Goal: Transaction & Acquisition: Purchase product/service

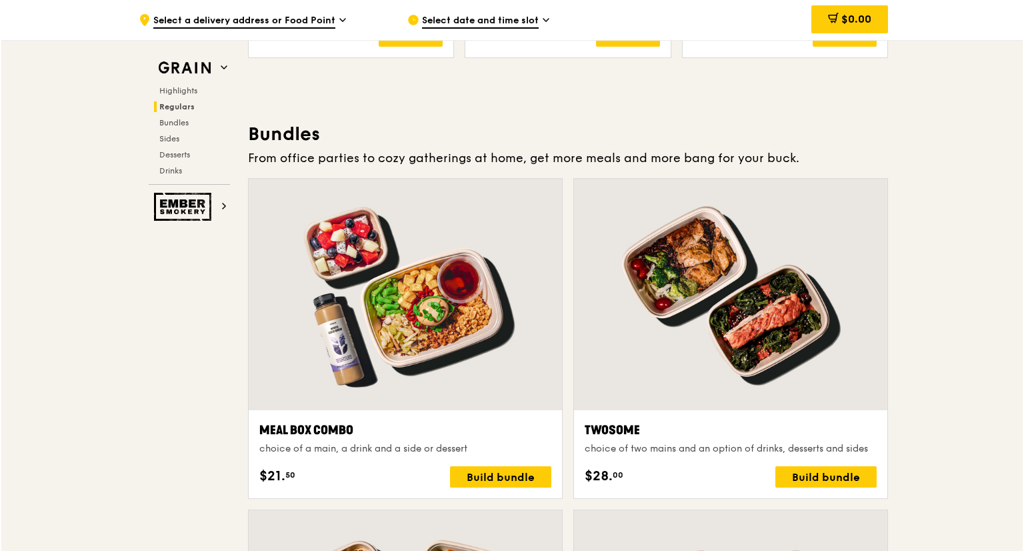
scroll to position [1854, 0]
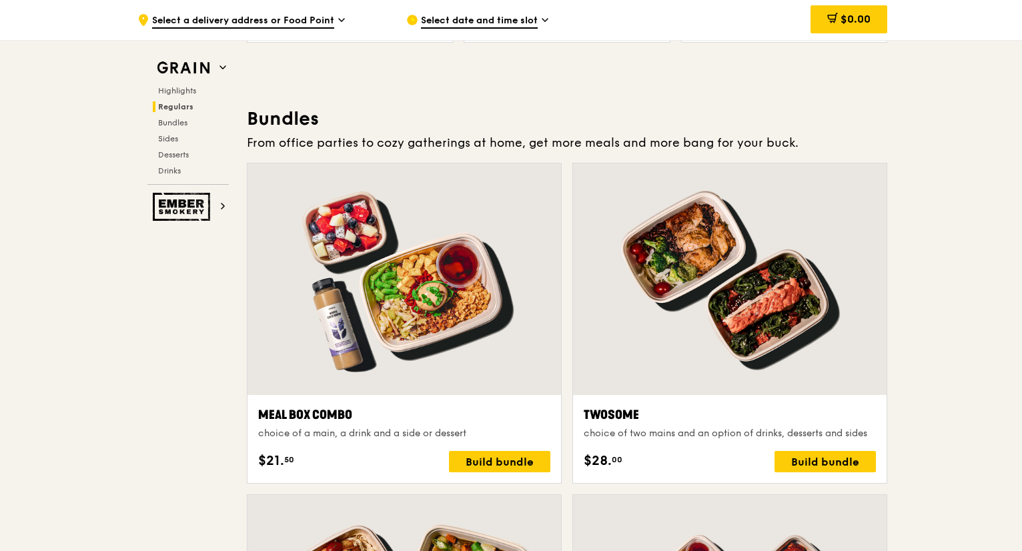
click at [309, 414] on div "Meal Box Combo" at bounding box center [404, 414] width 292 height 19
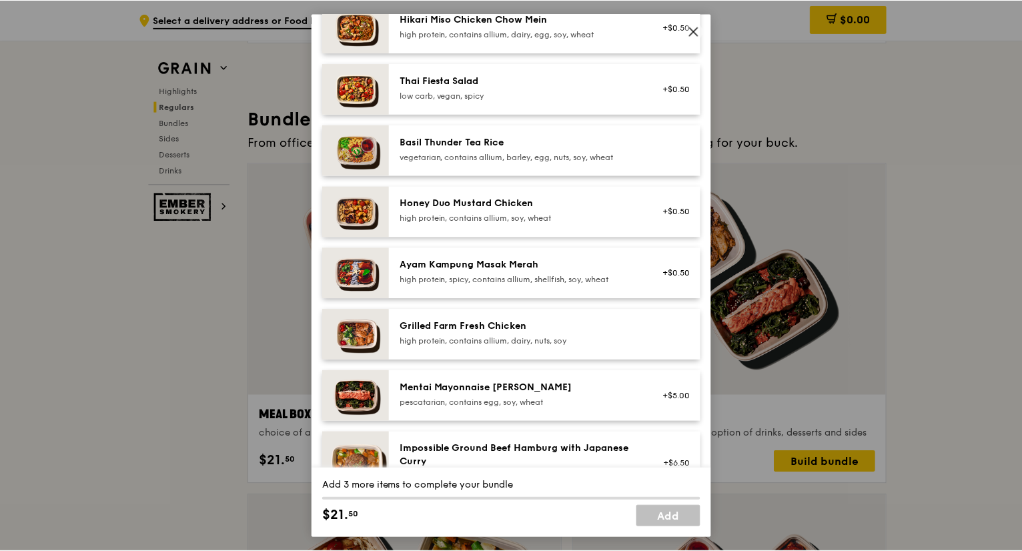
scroll to position [0, 0]
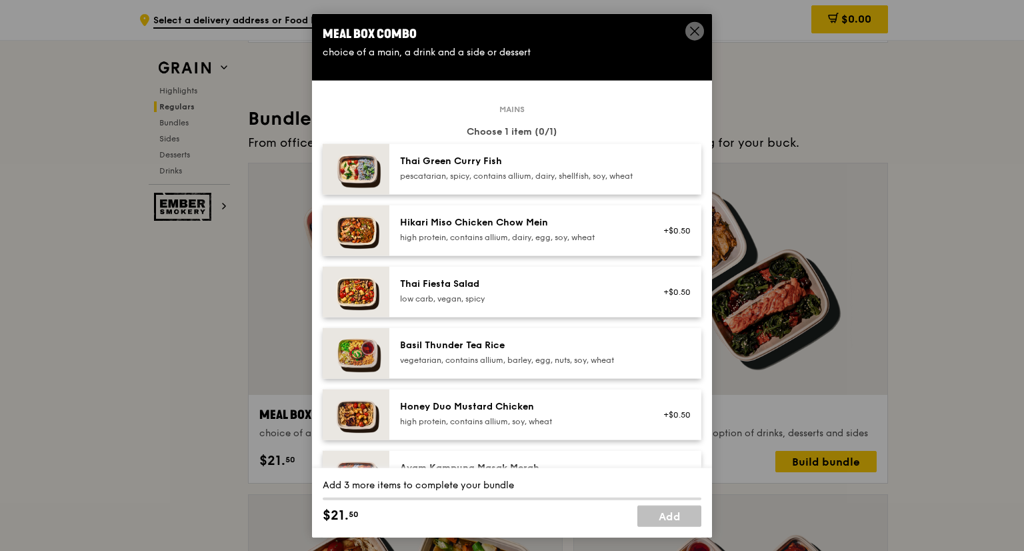
click at [699, 29] on icon at bounding box center [695, 31] width 12 height 12
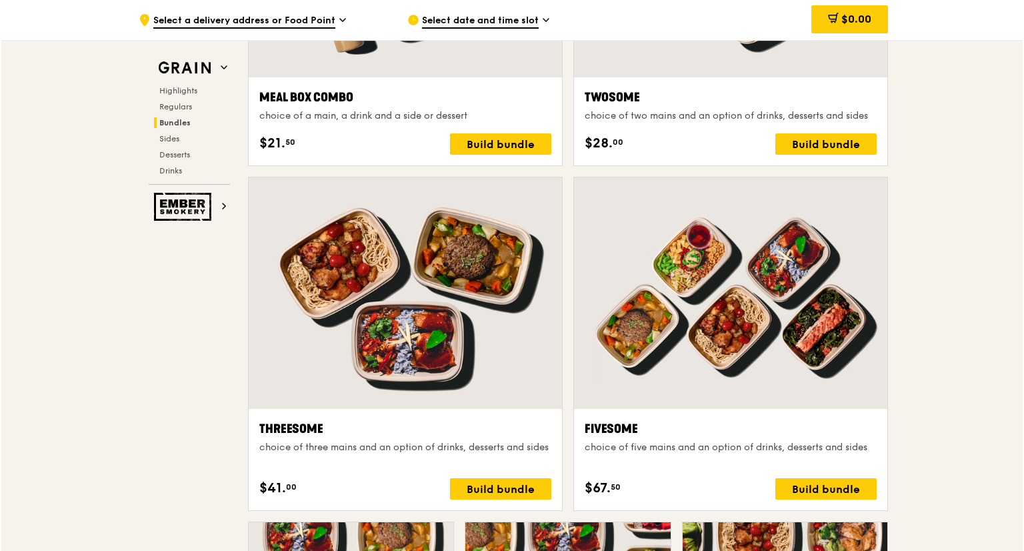
scroll to position [2254, 0]
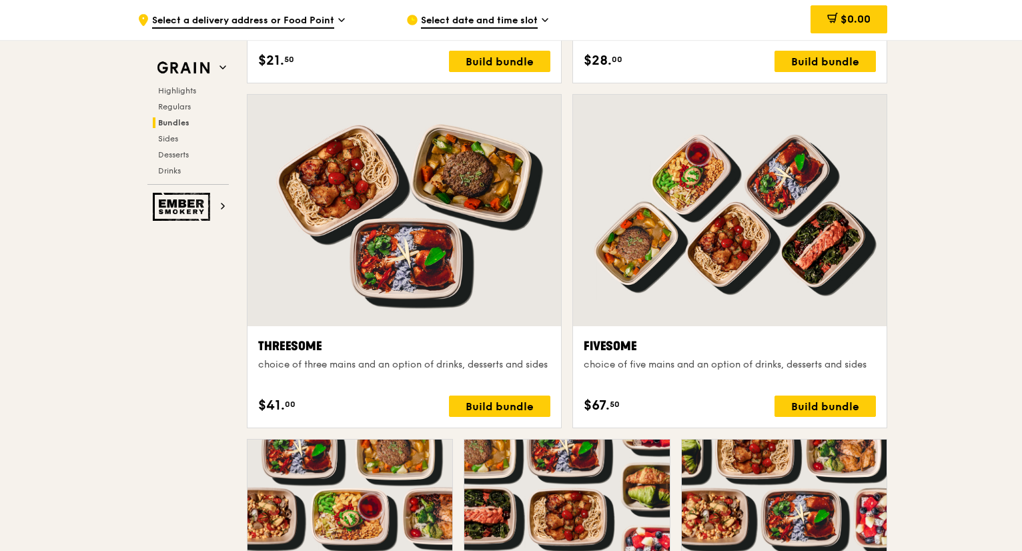
click at [293, 337] on div "Threesome" at bounding box center [404, 346] width 292 height 19
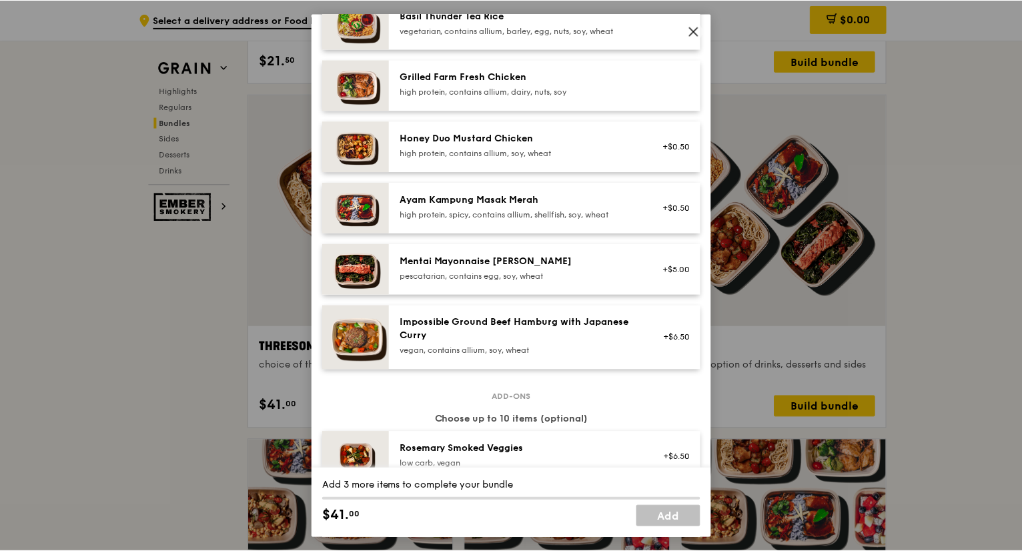
scroll to position [69, 0]
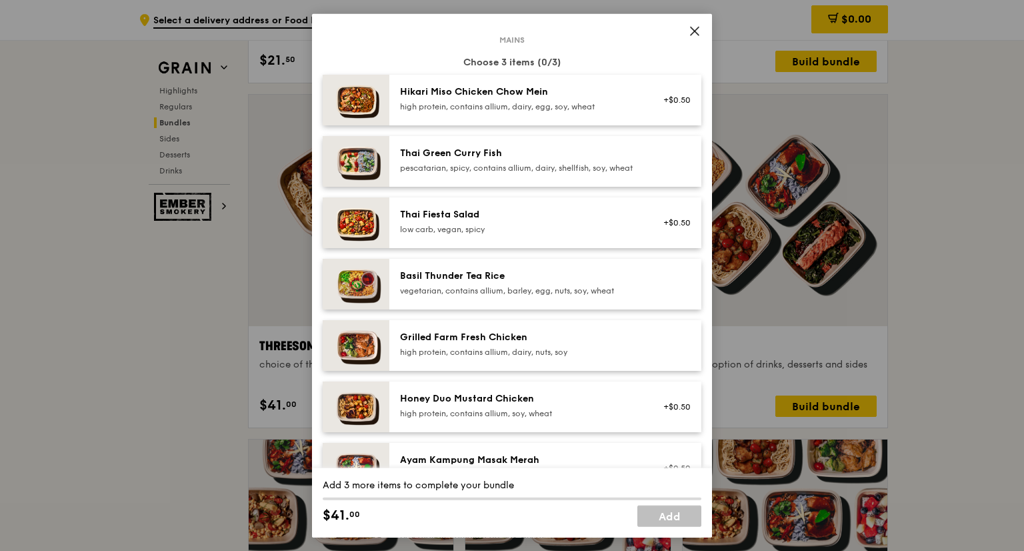
click at [698, 33] on icon at bounding box center [695, 31] width 8 height 8
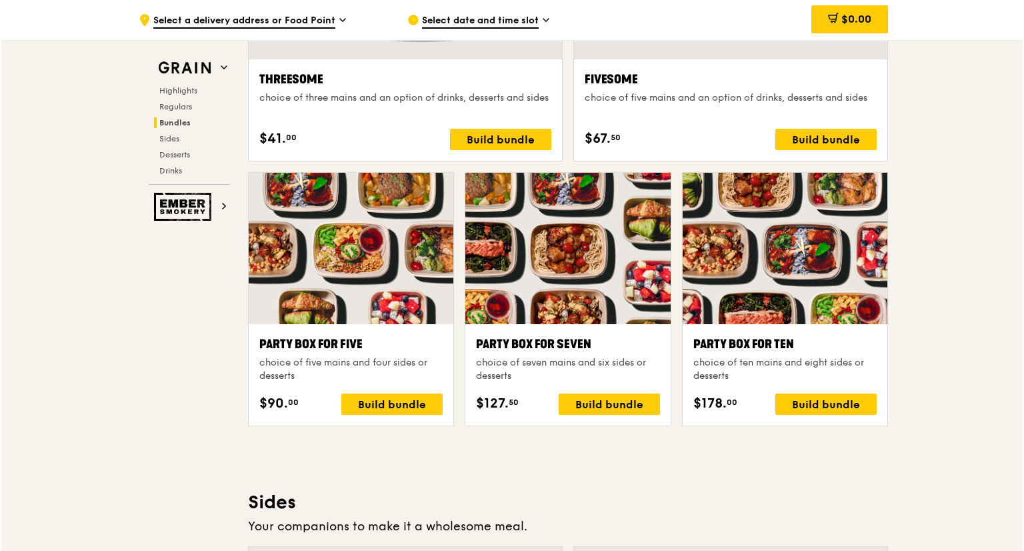
scroll to position [2521, 0]
click at [324, 347] on div "Party Box for Five" at bounding box center [349, 344] width 183 height 19
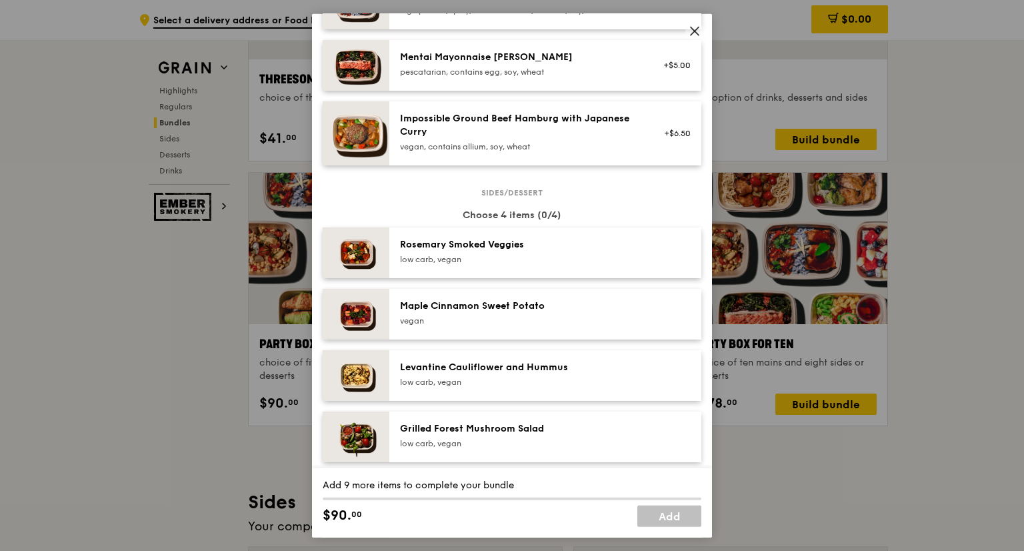
scroll to position [800, 0]
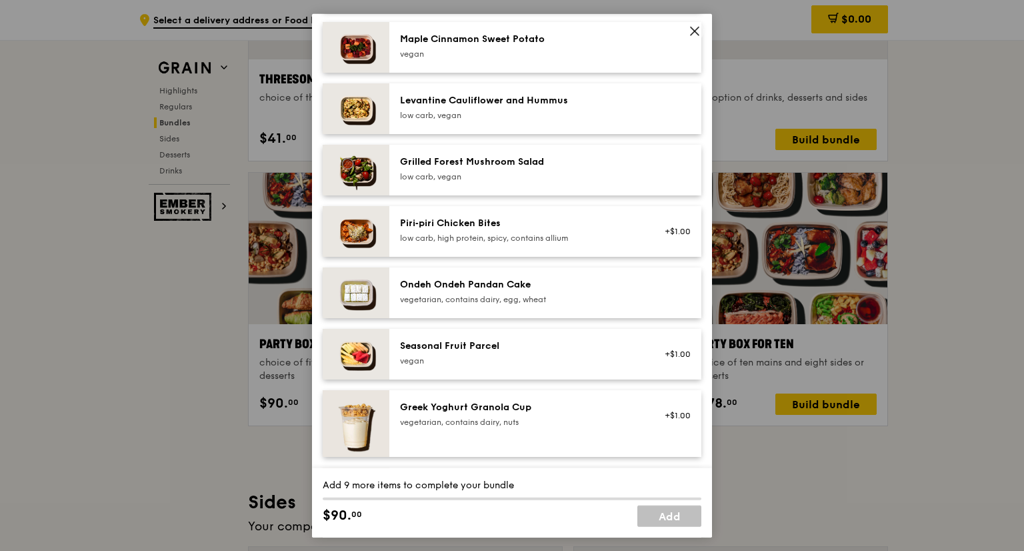
click at [702, 33] on span at bounding box center [695, 31] width 19 height 19
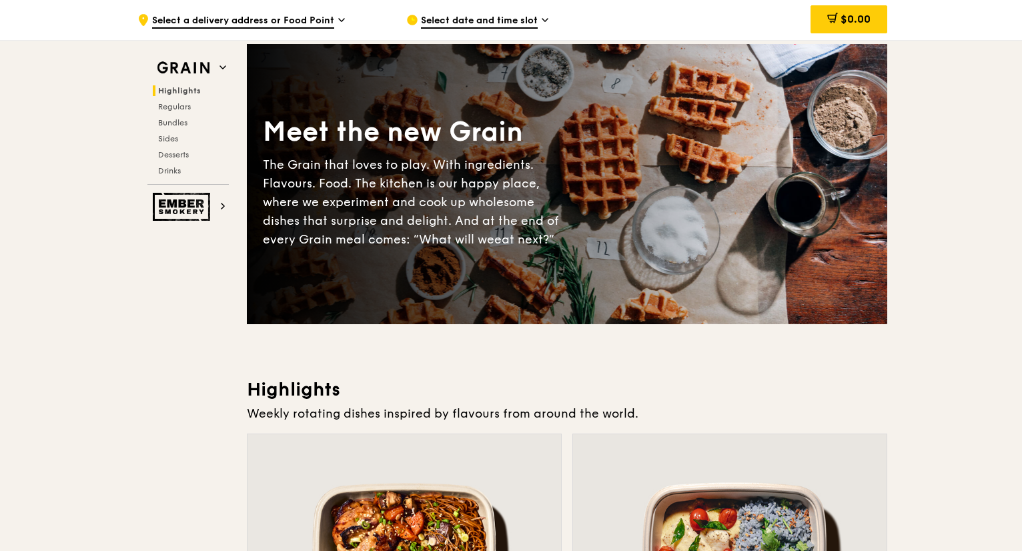
scroll to position [519, 0]
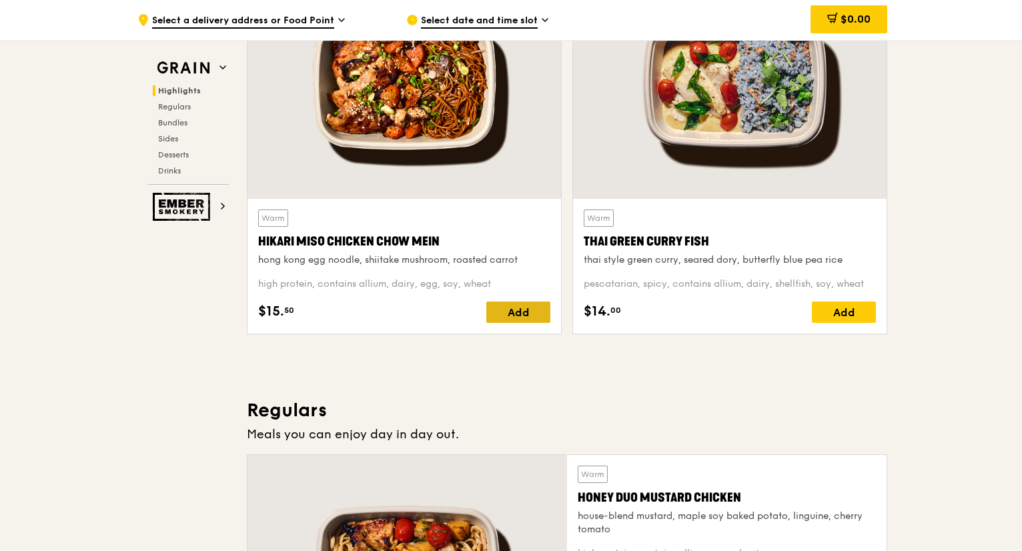
click at [517, 309] on div "Add" at bounding box center [518, 311] width 64 height 21
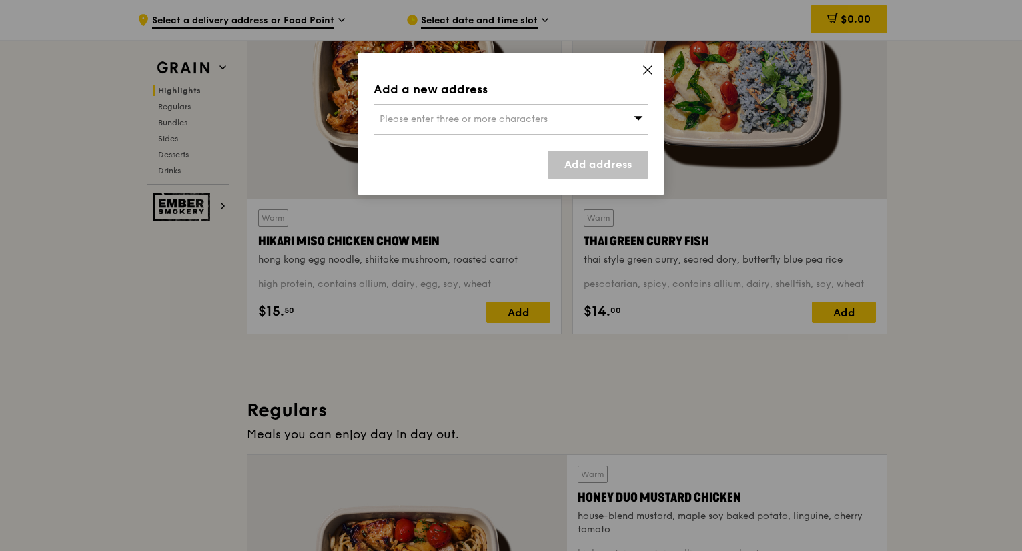
click at [577, 125] on div "Please enter three or more characters" at bounding box center [510, 119] width 275 height 31
click at [653, 73] on icon at bounding box center [648, 70] width 12 height 12
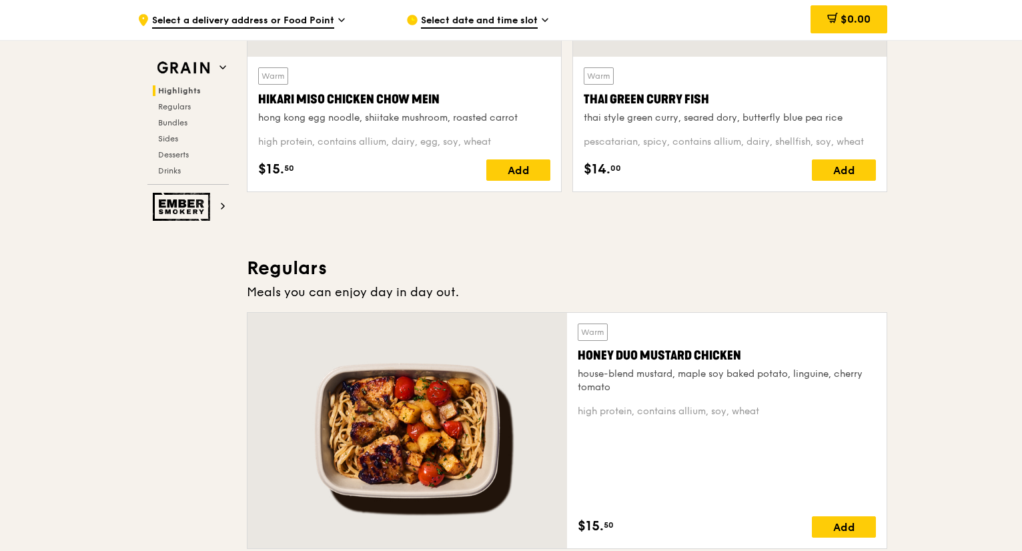
scroll to position [652, 0]
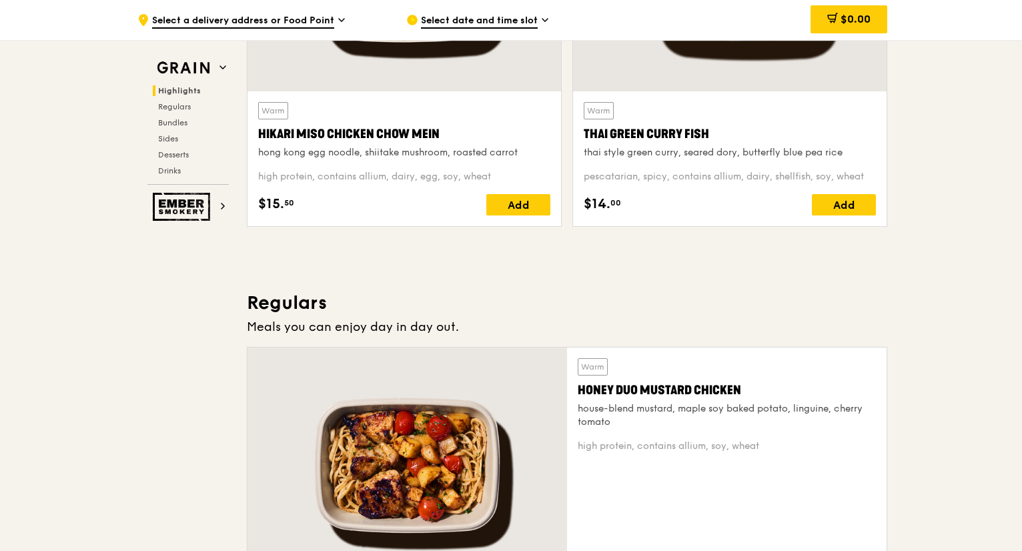
scroll to position [667, 0]
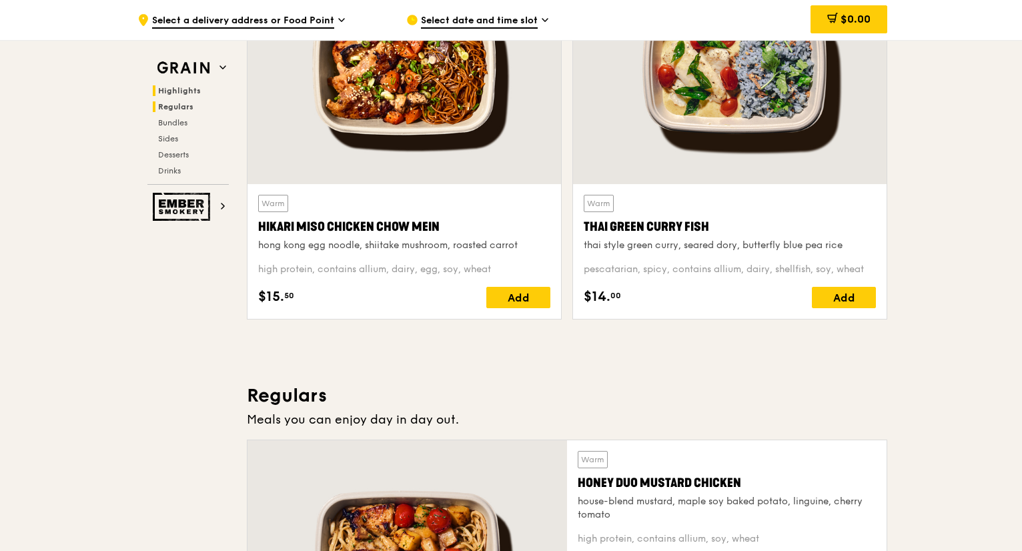
click at [187, 110] on span "Regulars" at bounding box center [175, 106] width 35 height 9
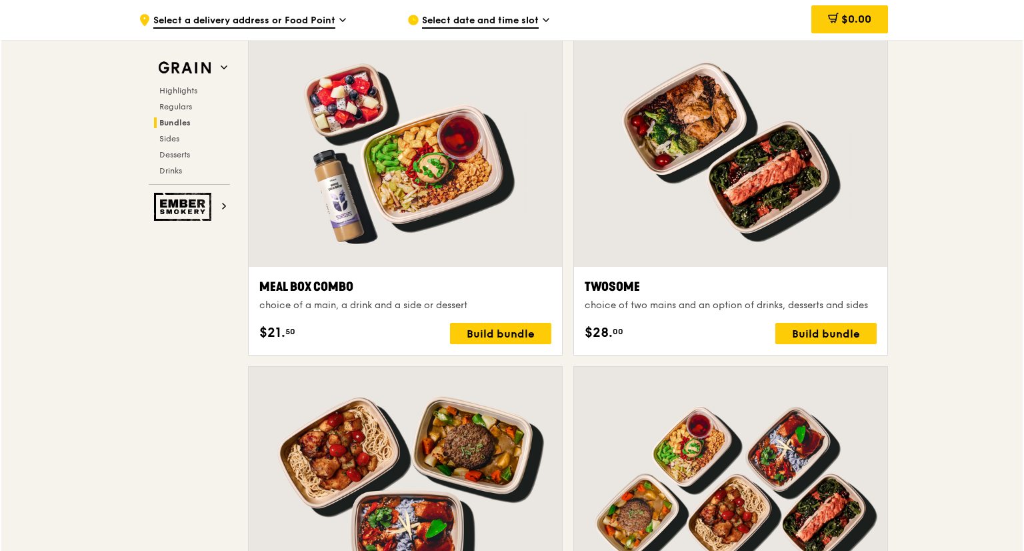
scroll to position [1997, 0]
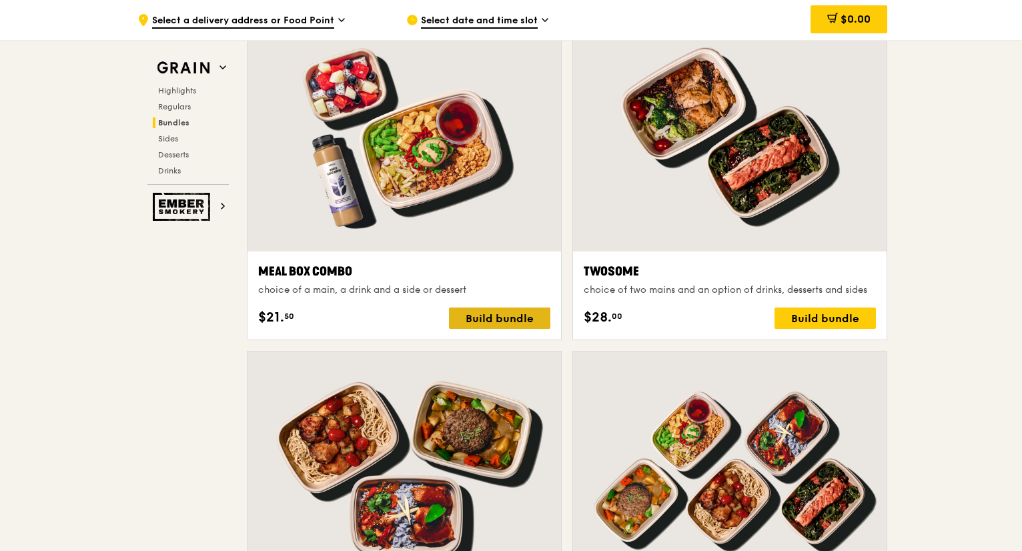
click at [501, 316] on div "Build bundle" at bounding box center [499, 317] width 101 height 21
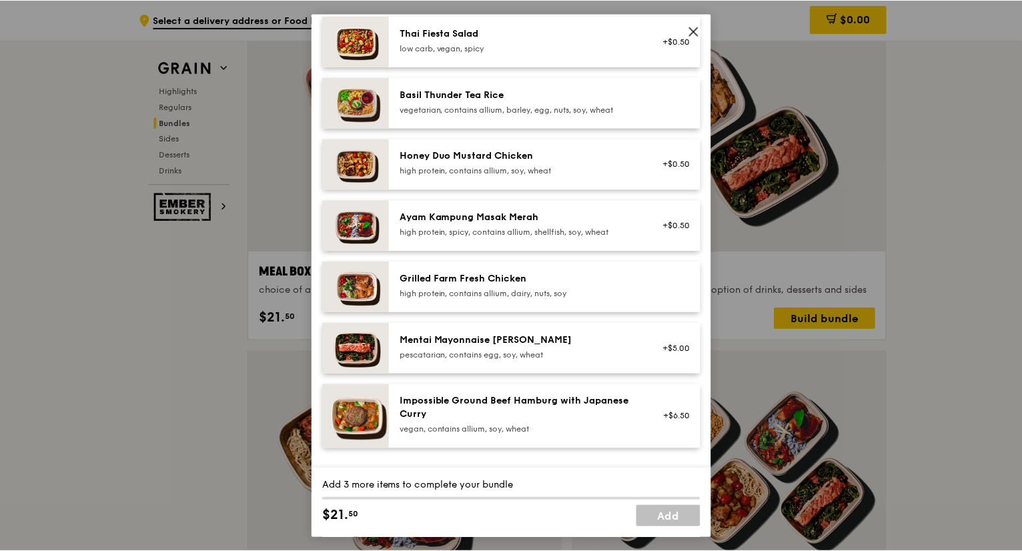
scroll to position [267, 0]
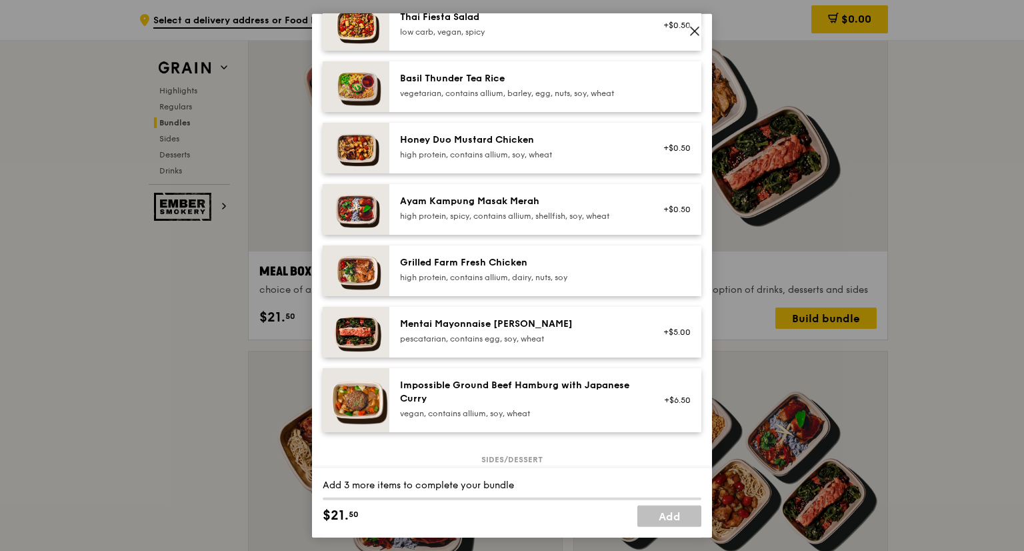
click at [694, 28] on icon at bounding box center [695, 31] width 12 height 12
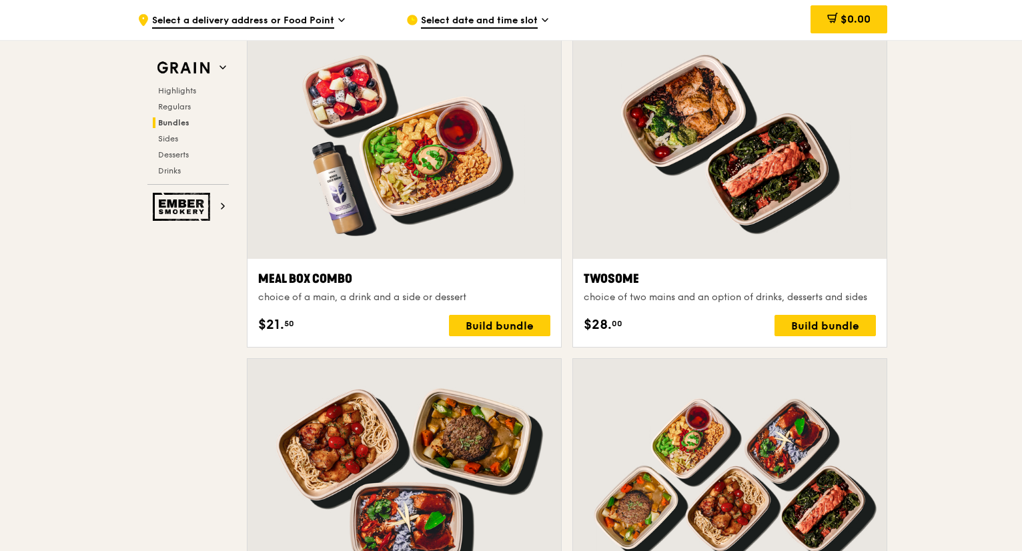
scroll to position [1997, 0]
